Goal: Information Seeking & Learning: Learn about a topic

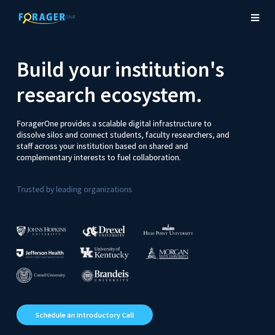
scroll to position [45, 0]
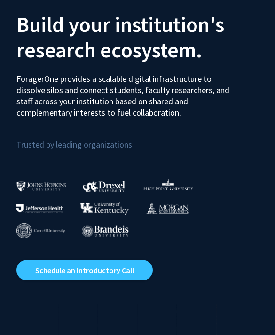
click at [115, 208] on img at bounding box center [104, 208] width 49 height 13
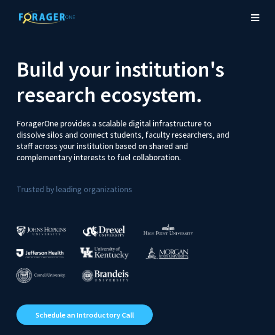
click at [256, 23] on button "Toggle navigation" at bounding box center [255, 18] width 21 height 38
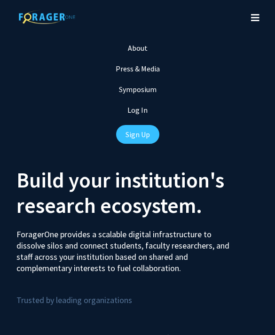
click at [145, 109] on link "Log In" at bounding box center [137, 109] width 20 height 9
select select
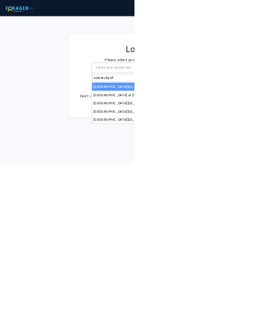
type input "university of K"
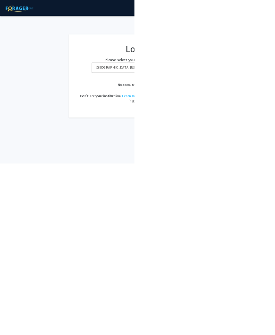
select select "13"
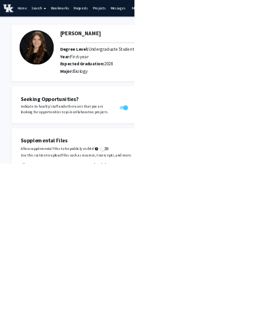
click at [204, 22] on link "Projects" at bounding box center [202, 16] width 37 height 33
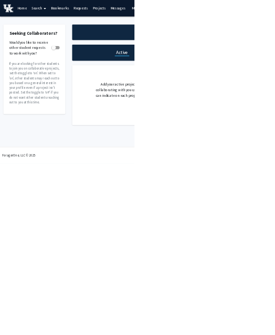
click at [79, 23] on link "Search" at bounding box center [79, 16] width 39 height 33
click at [83, 41] on span "Faculty/Staff" at bounding box center [94, 43] width 69 height 19
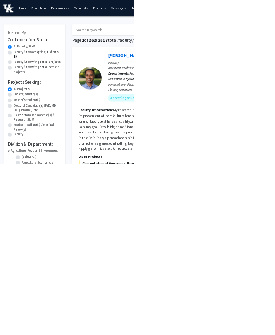
click at [28, 185] on label "All Projects" at bounding box center [44, 182] width 32 height 10
click at [28, 184] on input "All Projects" at bounding box center [31, 180] width 6 height 6
click at [28, 191] on label "Undergraduate(s)" at bounding box center [53, 194] width 50 height 10
click at [28, 191] on input "Undergraduate(s)" at bounding box center [31, 192] width 6 height 6
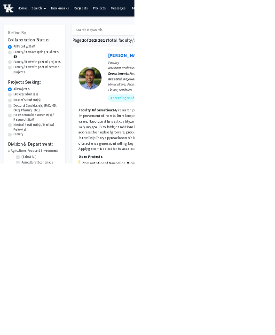
radio input "true"
